Goal: Check status: Check status

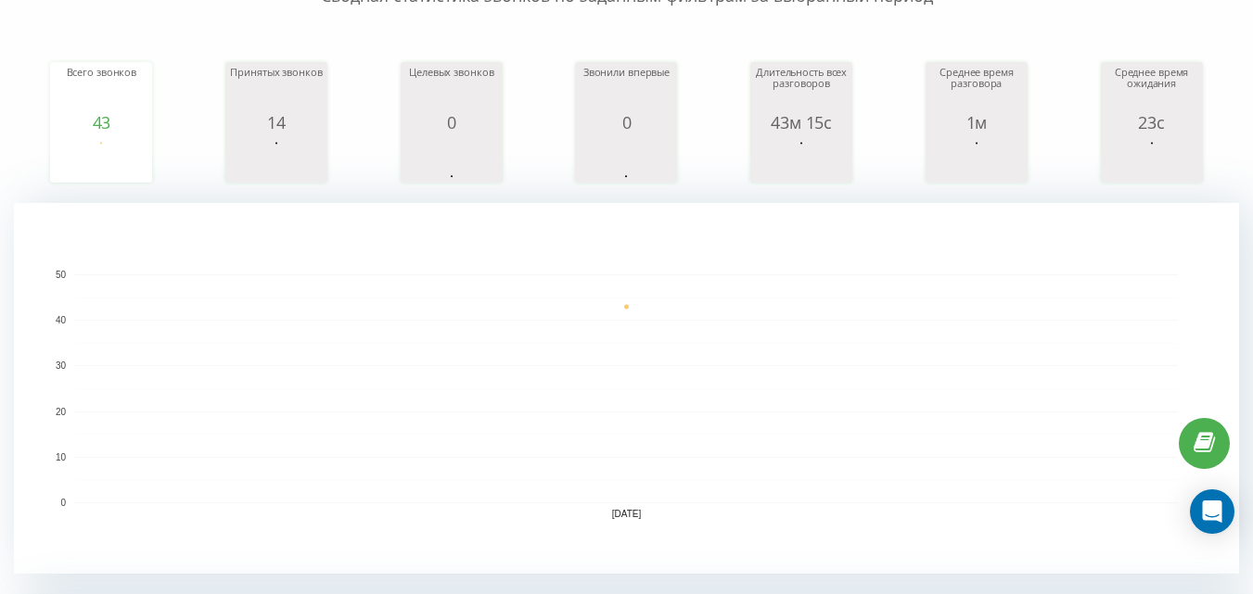
scroll to position [649, 0]
